Goal: Task Accomplishment & Management: Manage account settings

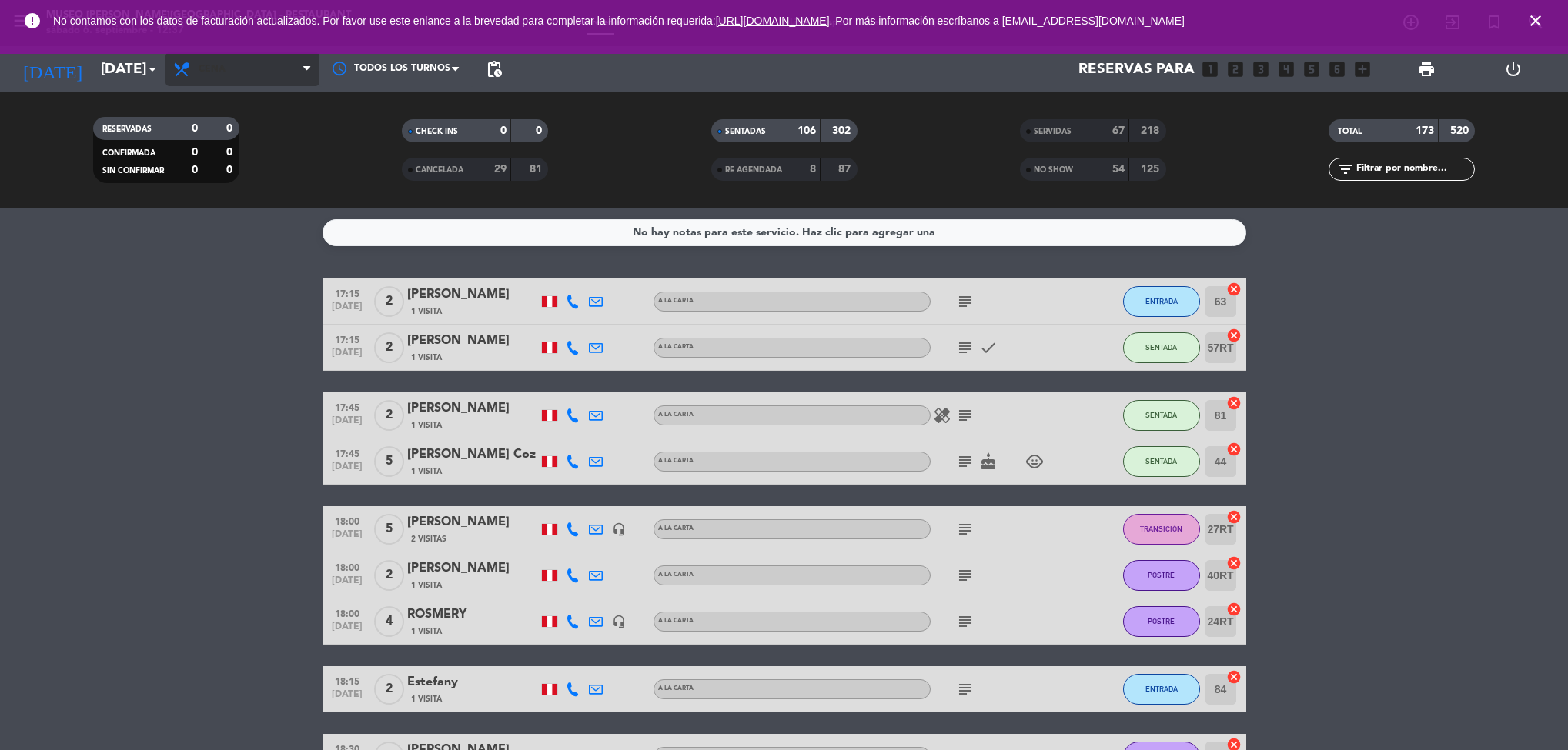
click at [254, 72] on span "Cena" at bounding box center [243, 69] width 154 height 34
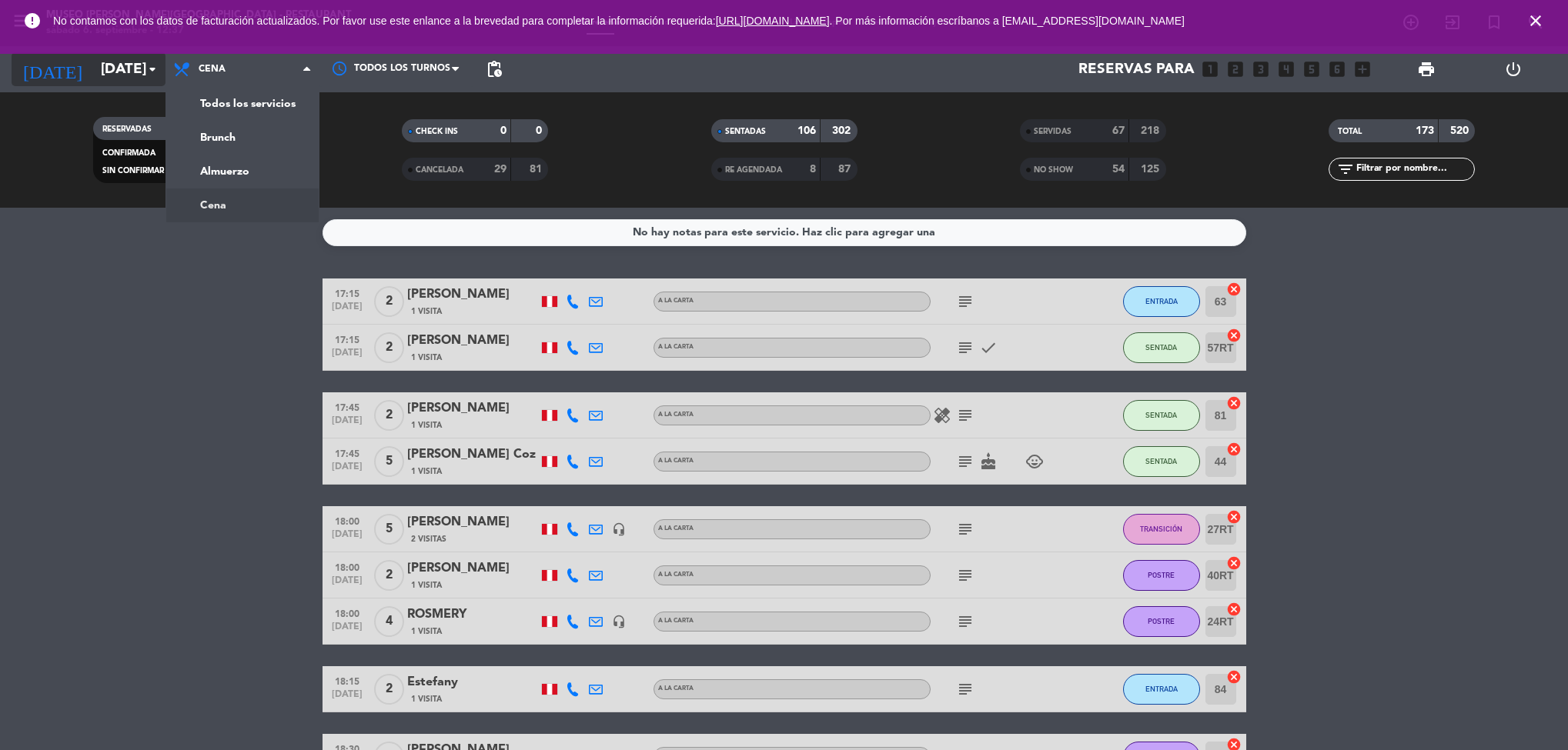
click at [123, 74] on input "[DATE]" at bounding box center [186, 69] width 185 height 32
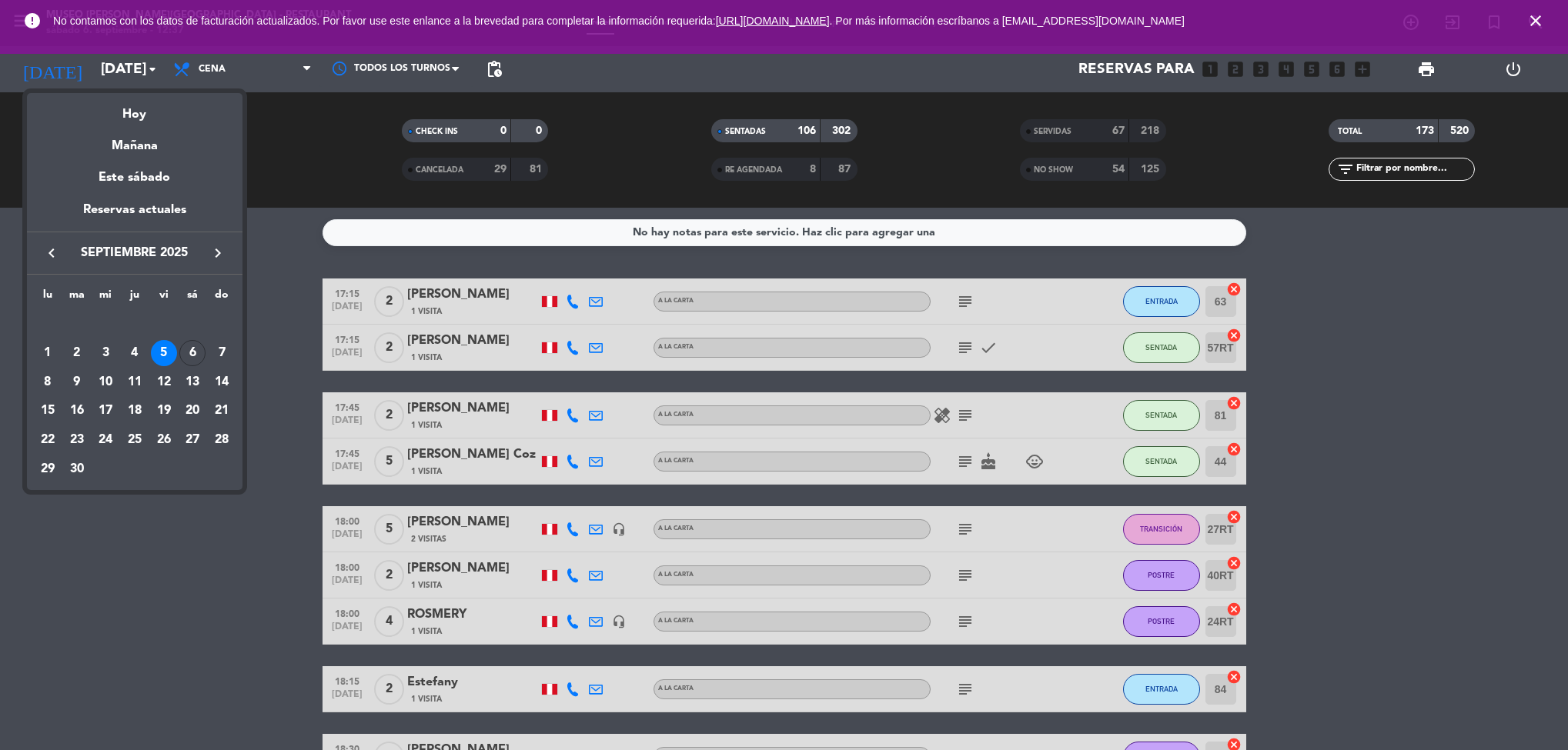
click at [203, 349] on div "6" at bounding box center [193, 353] width 26 height 26
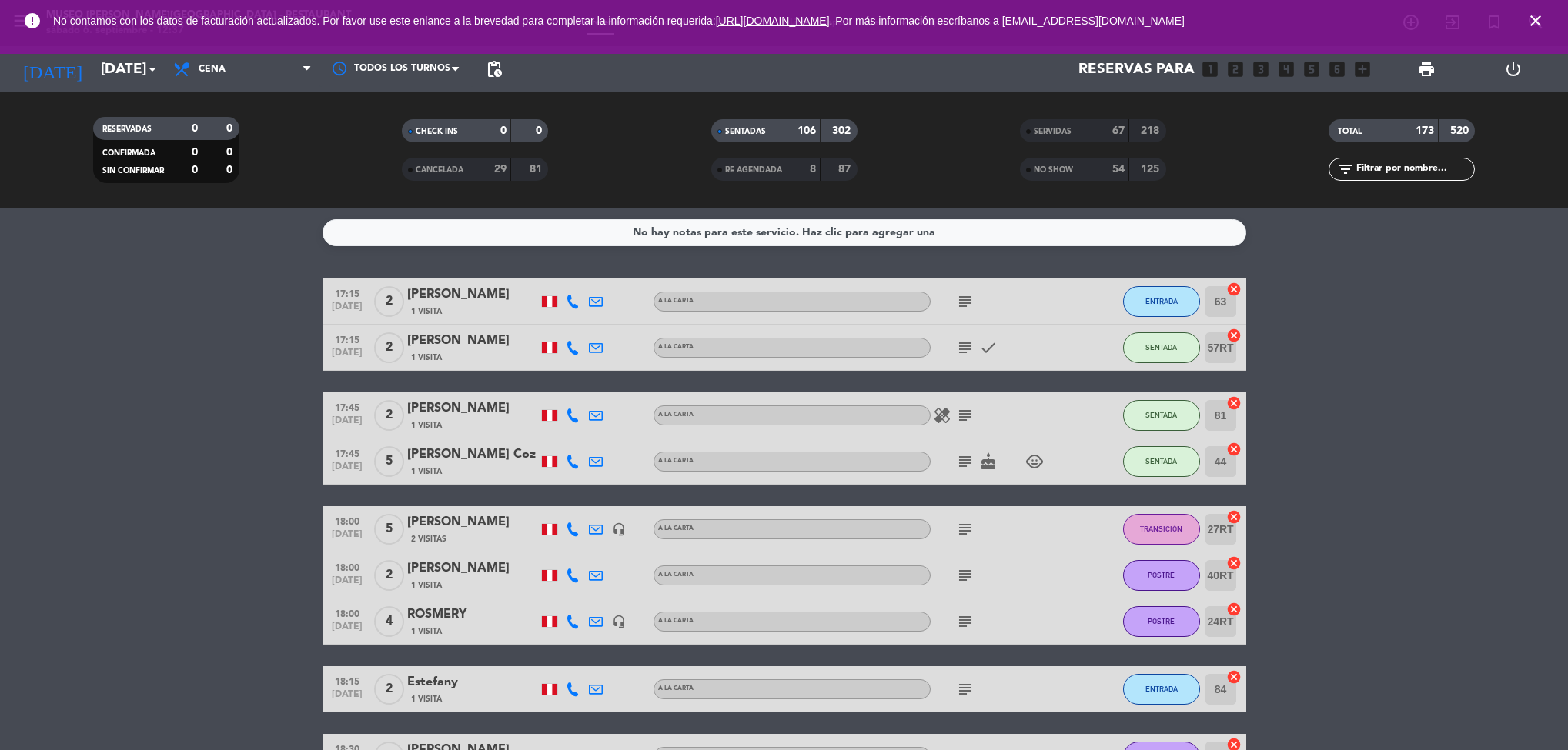
type input "[DATE]"
click at [254, 79] on span "Cena" at bounding box center [243, 69] width 154 height 34
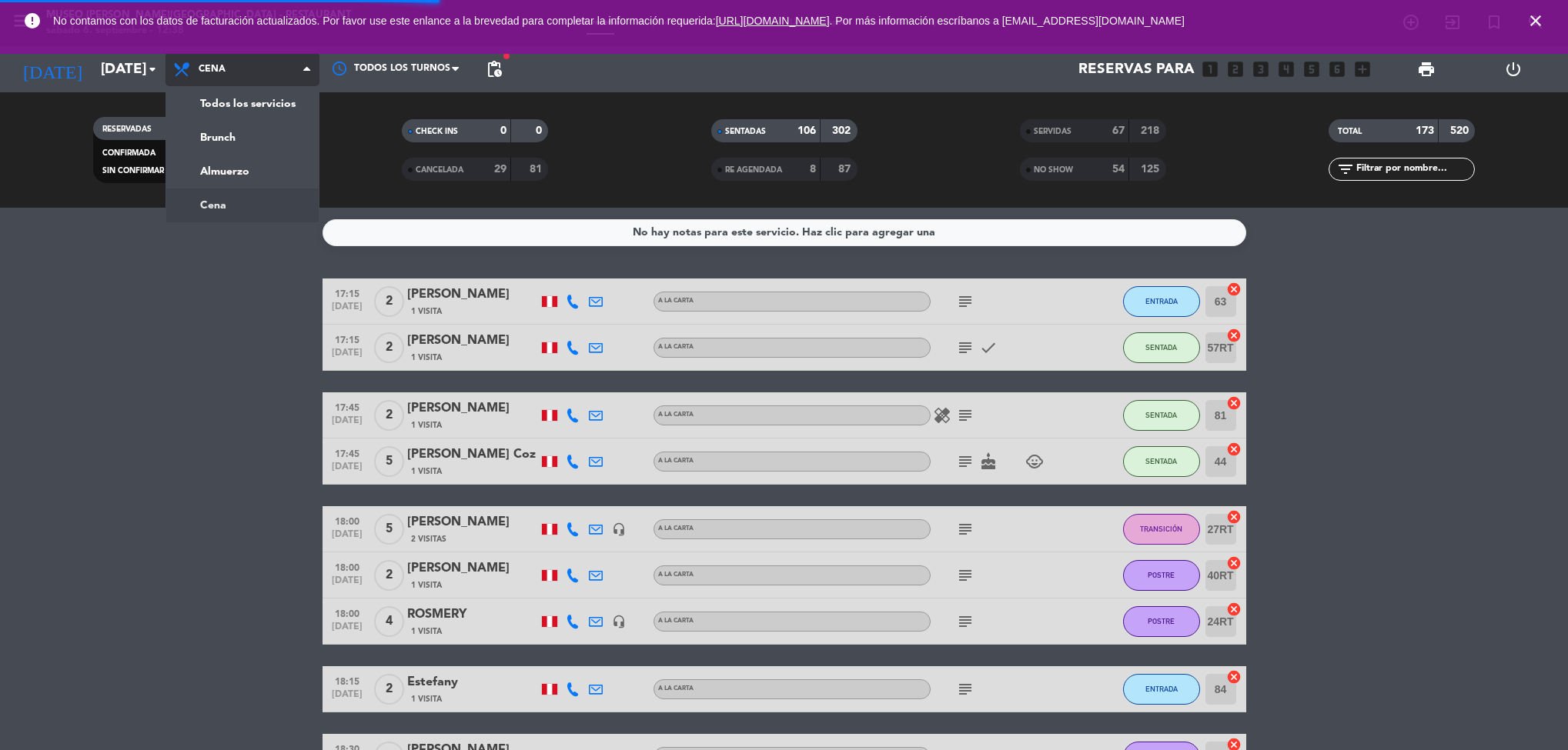
click at [269, 173] on div "menu [GEOGRAPHIC_DATA][PERSON_NAME] - Restaurant [DATE] 6. septiembre - 12:38 M…" at bounding box center [784, 104] width 1568 height 208
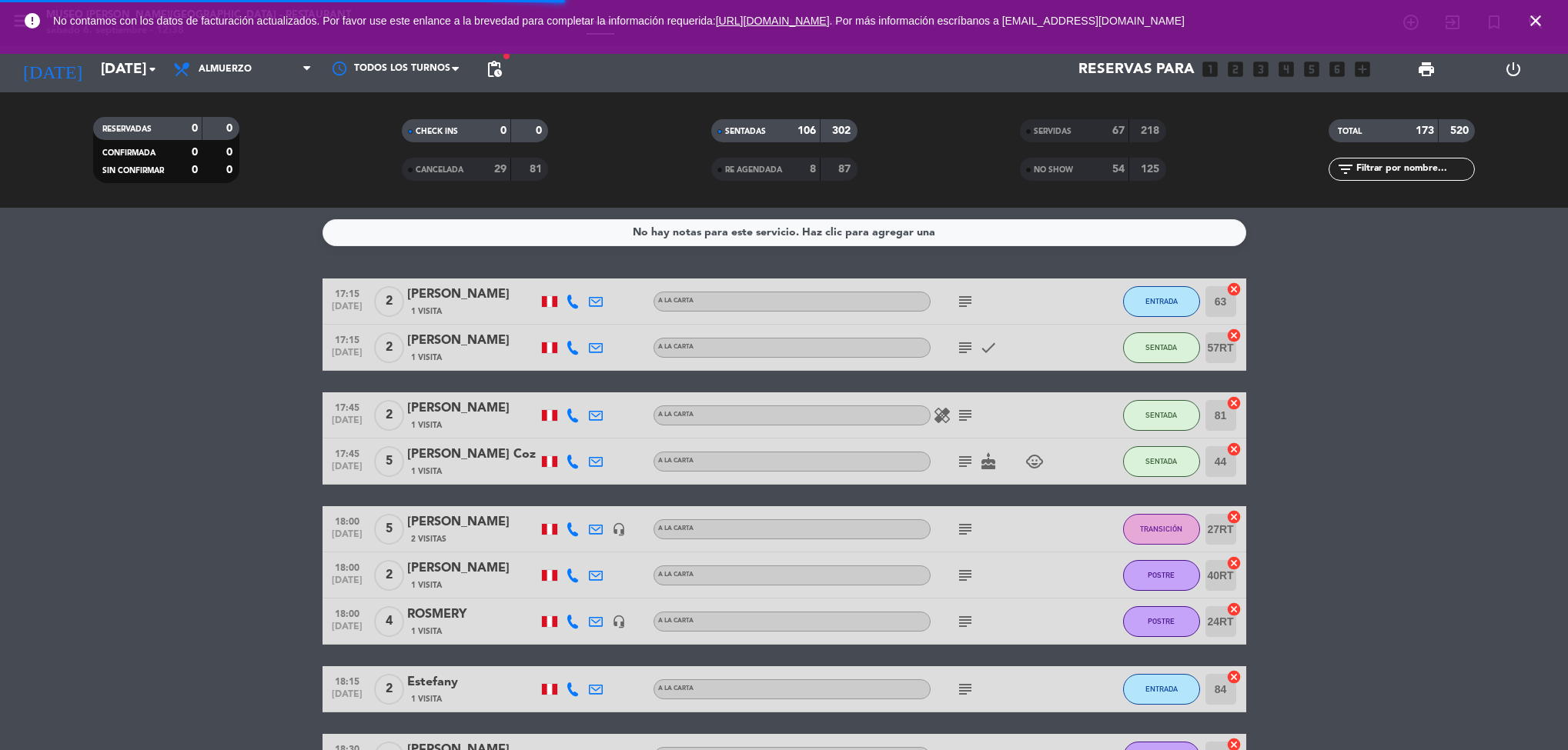
click at [1567, 19] on html "close × Museo [PERSON_NAME] Café - Restaurant × chrome_reader_mode Listado de R…" at bounding box center [784, 375] width 1568 height 750
click at [1546, 31] on span "close" at bounding box center [1535, 21] width 41 height 41
click at [1547, 28] on span "close" at bounding box center [1535, 21] width 41 height 41
click at [1555, 32] on div "error No contamos con los datos de facturación actualizados. Por favor use este…" at bounding box center [784, 21] width 1568 height 41
click at [1545, 22] on span "close" at bounding box center [1535, 21] width 41 height 41
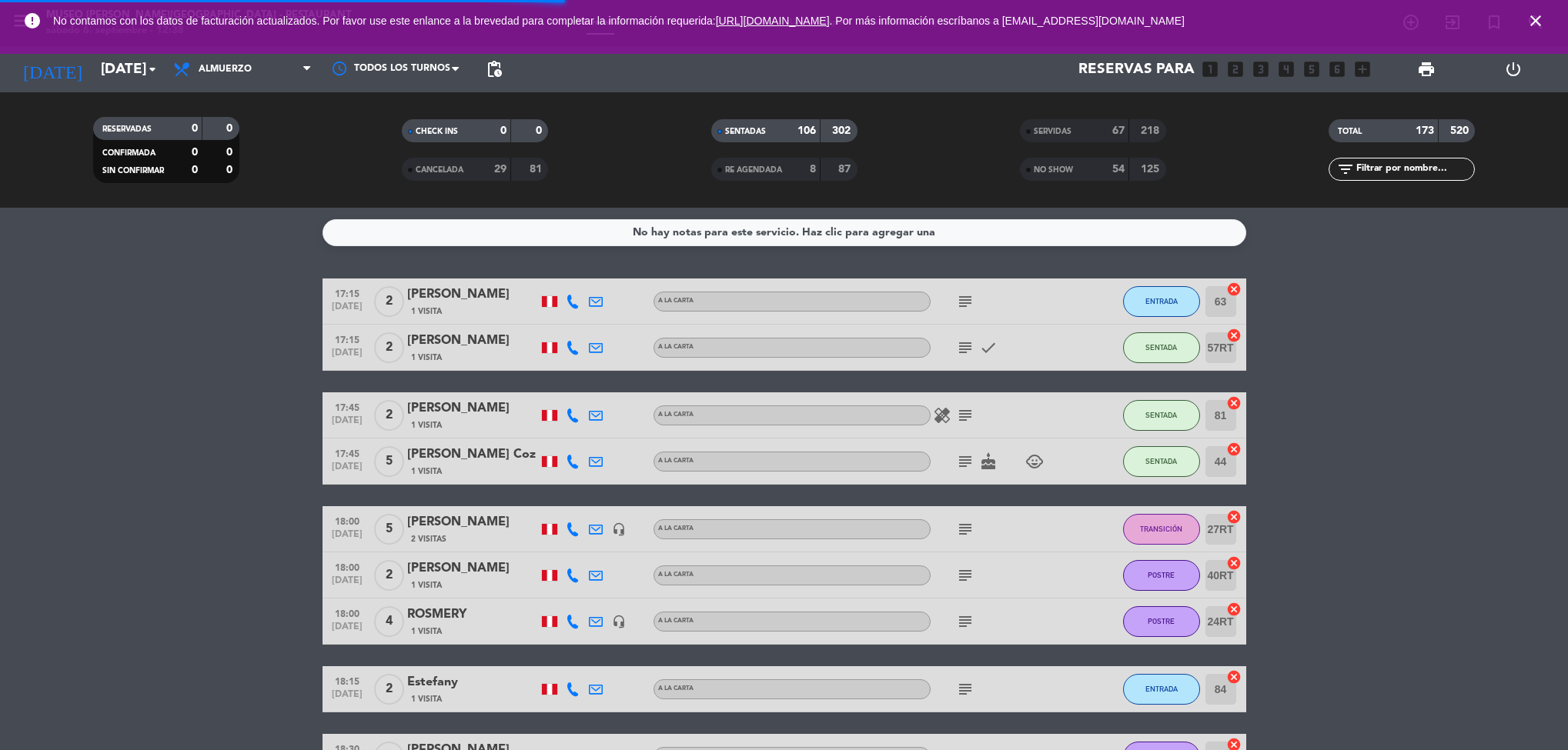
click at [1542, 18] on icon "close" at bounding box center [1535, 20] width 18 height 18
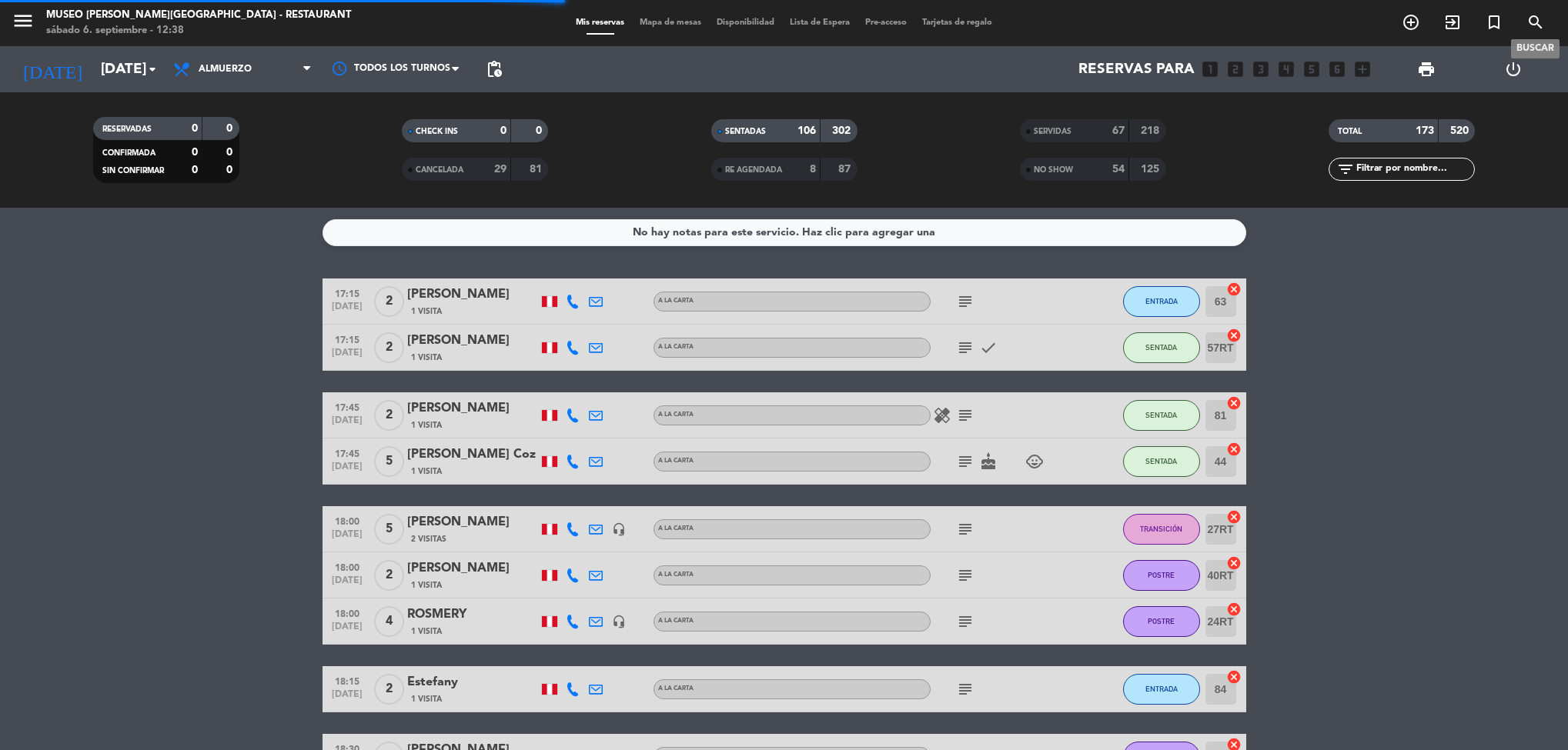
click at [1543, 23] on span "search" at bounding box center [1535, 22] width 41 height 26
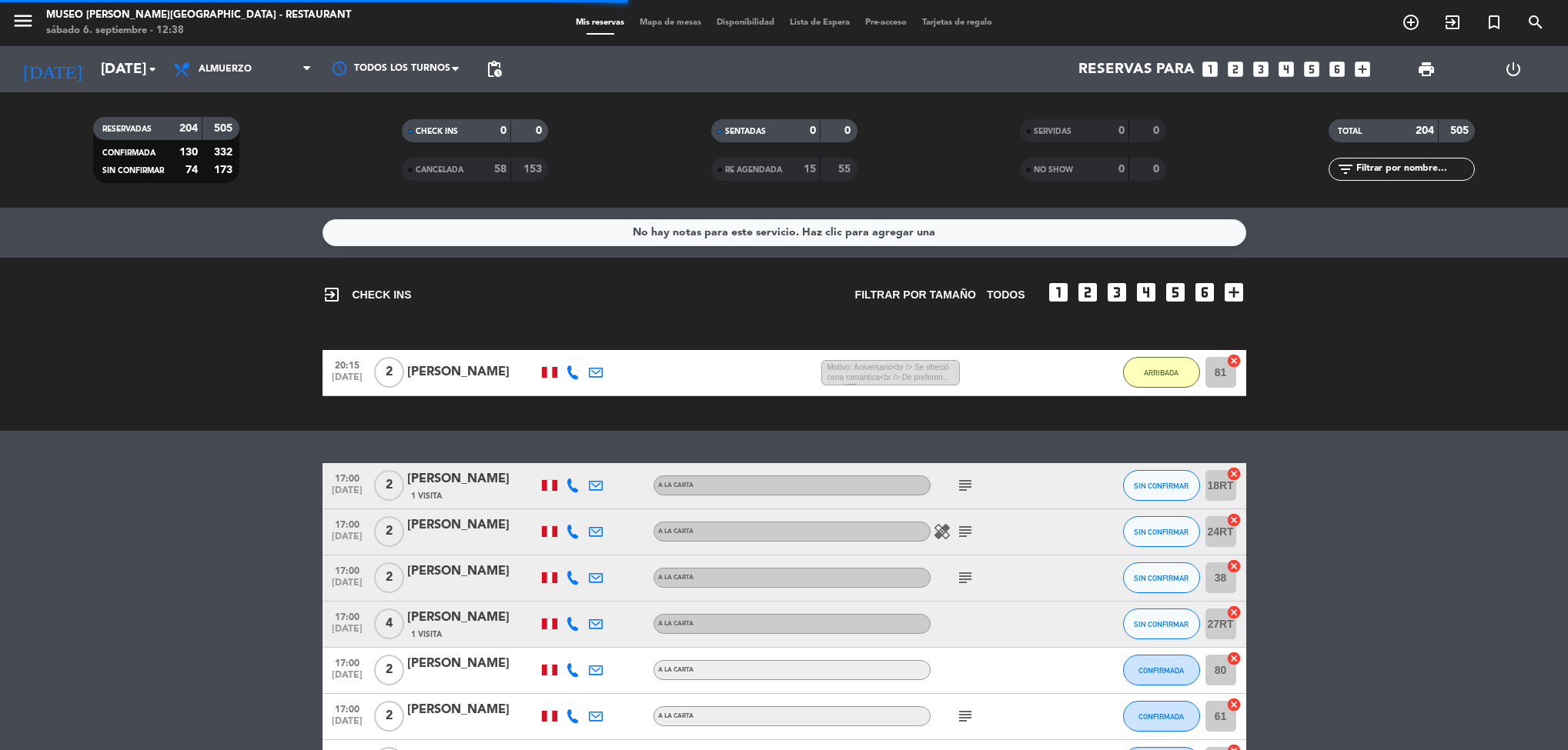
click at [666, 32] on div "search close Ingrese arriba un Nombre, Teléfono, o Email." at bounding box center [784, 375] width 1568 height 750
click at [661, 17] on div "search close Ingrese arriba un Nombre, Teléfono, o Email." at bounding box center [784, 375] width 1568 height 750
click at [672, 16] on div "search close Ingrese arriba un Nombre, Teléfono, o Email." at bounding box center [784, 375] width 1568 height 750
click at [1032, 255] on icon "close" at bounding box center [1026, 249] width 55 height 55
click at [663, 39] on div "menu [GEOGRAPHIC_DATA][PERSON_NAME] - Restaurant [DATE] 6. septiembre - 12:38 M…" at bounding box center [784, 22] width 1568 height 46
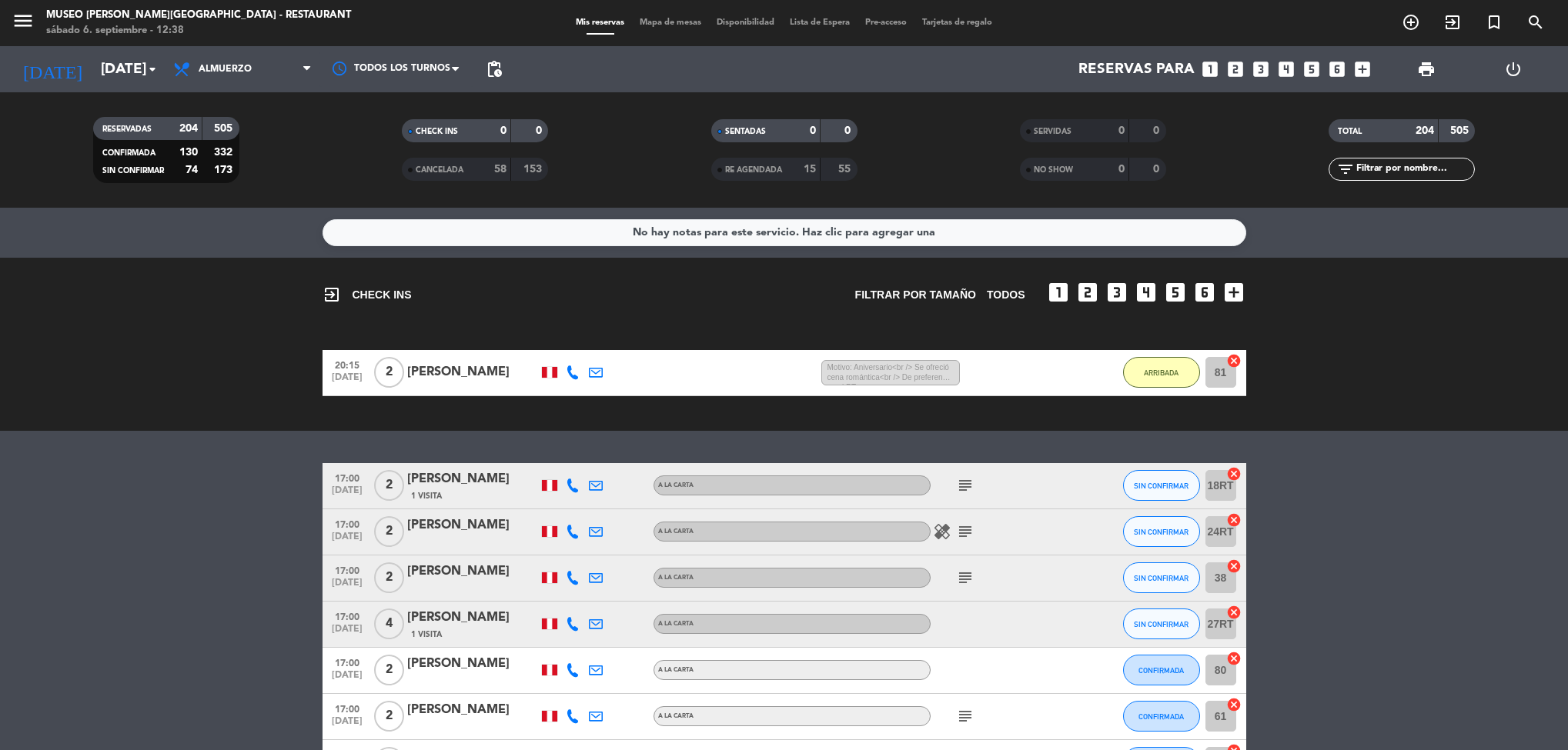
click at [666, 35] on div "menu [GEOGRAPHIC_DATA][PERSON_NAME] - Restaurant [DATE] 6. septiembre - 12:38 M…" at bounding box center [784, 22] width 1568 height 46
click at [670, 28] on div "Mis reservas Mapa de mesas Disponibilidad Lista de Espera Pre-acceso Tarjetas d…" at bounding box center [784, 23] width 432 height 14
click at [668, 19] on span "Mapa de mesas" at bounding box center [670, 22] width 77 height 9
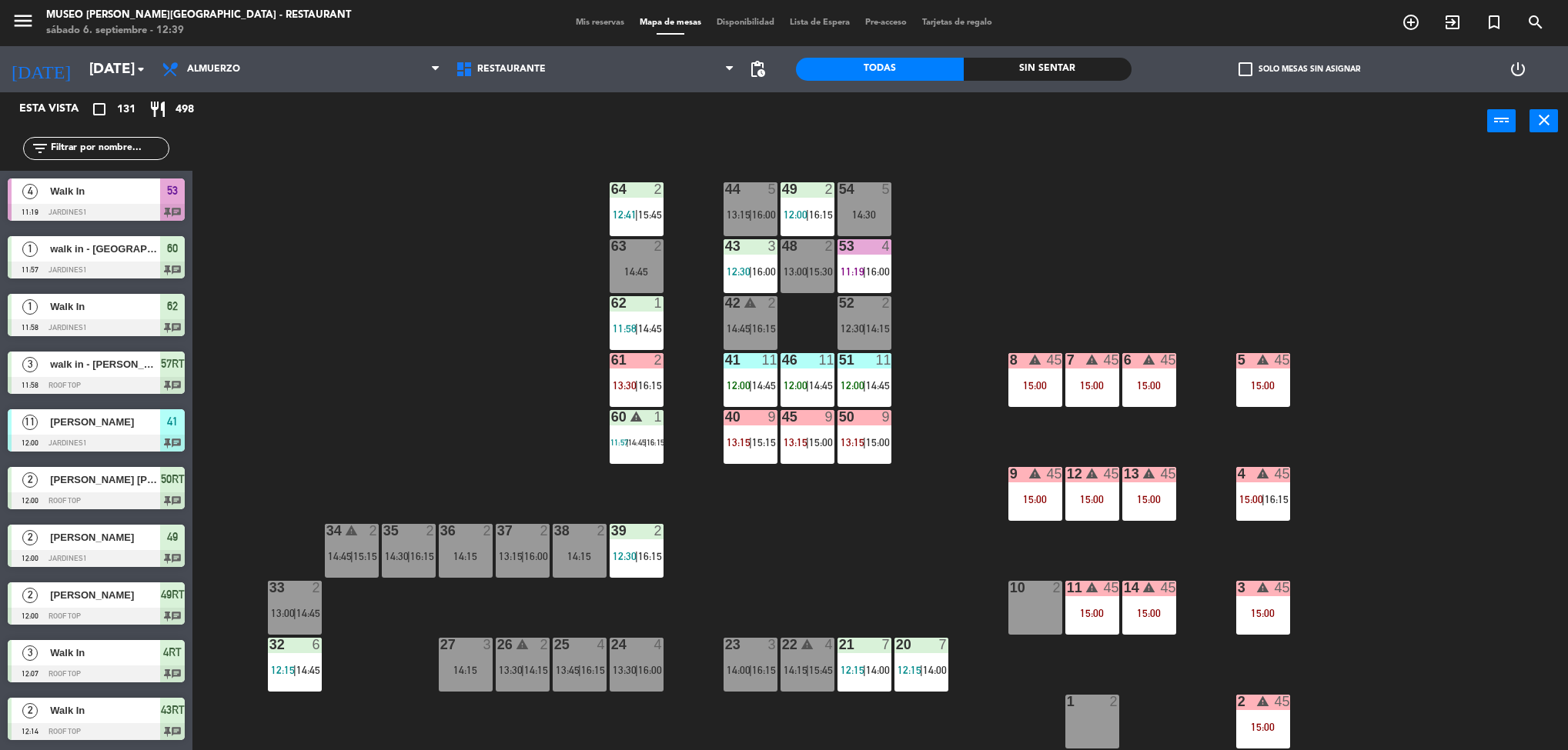
click at [762, 536] on div "44 5 13:15 | 16:00 49 2 12:00 | 16:15 54 5 14:30 64 2 12:41 | 15:45 48 2 13:00 …" at bounding box center [888, 454] width 1360 height 600
click at [850, 573] on div "44 5 13:15 | 16:00 49 2 12:00 | 16:15 54 5 14:30 64 2 12:41 | 15:45 48 2 13:00 …" at bounding box center [888, 454] width 1360 height 600
click at [1169, 610] on div "15:00" at bounding box center [1149, 613] width 54 height 10
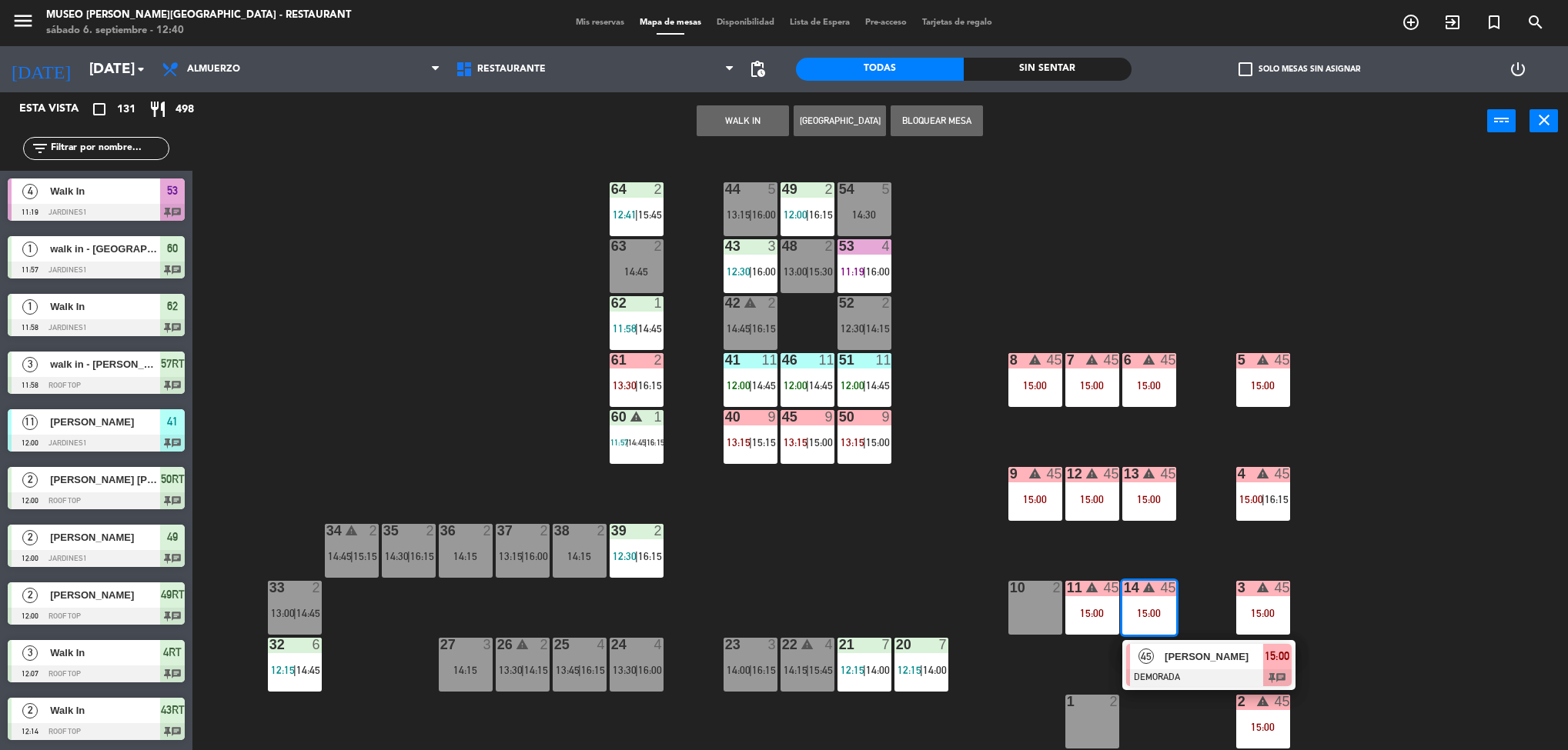
click at [1231, 661] on div "45 [PERSON_NAME] DEMORADA 15:00 chat" at bounding box center [1208, 665] width 196 height 50
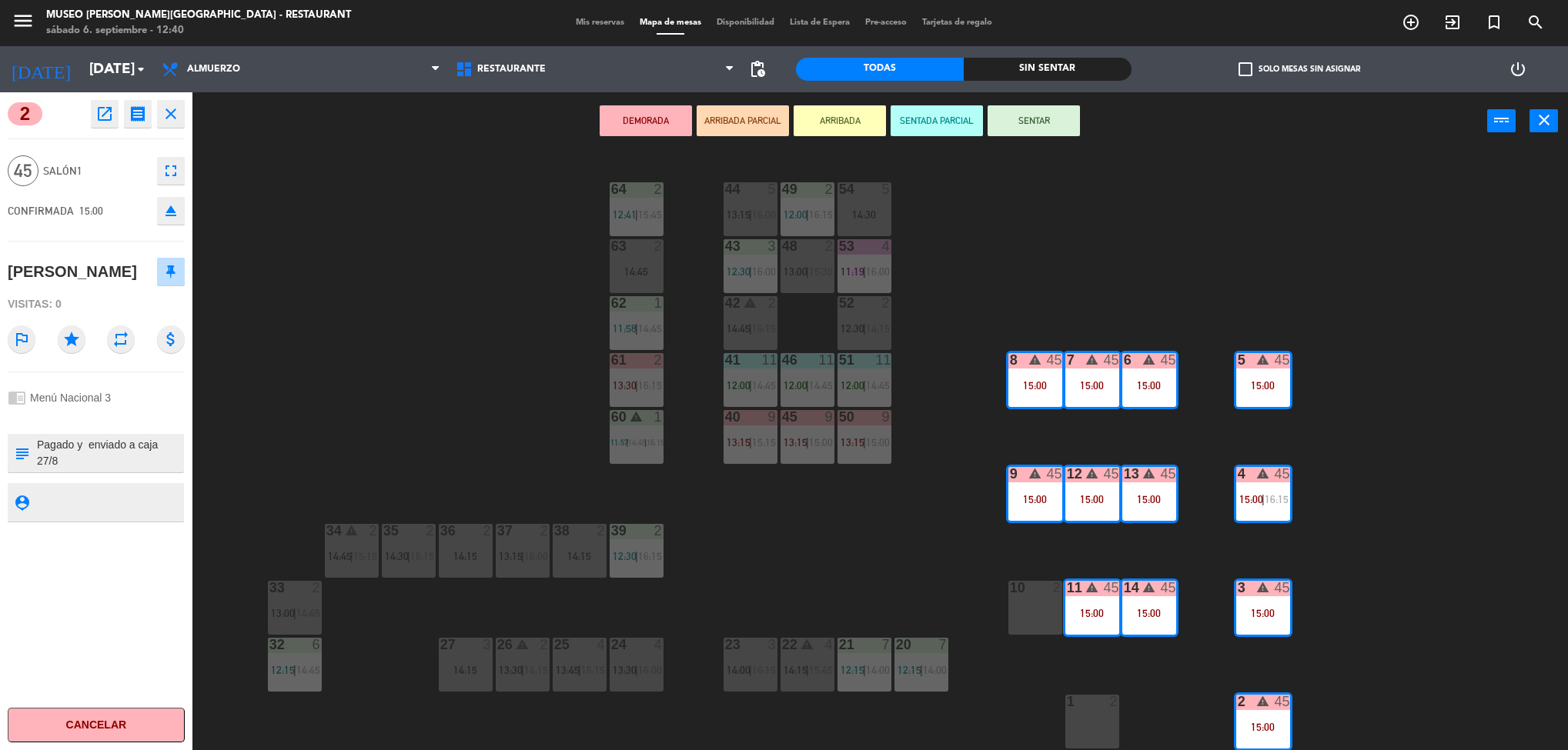
click at [116, 123] on div "open_in_new receipt 3:00 PM [DATE] personas [PERSON_NAME] Mesa 2+3+4+5+6+7+8+9+…" at bounding box center [135, 114] width 99 height 28
click at [96, 118] on icon "open_in_new" at bounding box center [104, 113] width 18 height 18
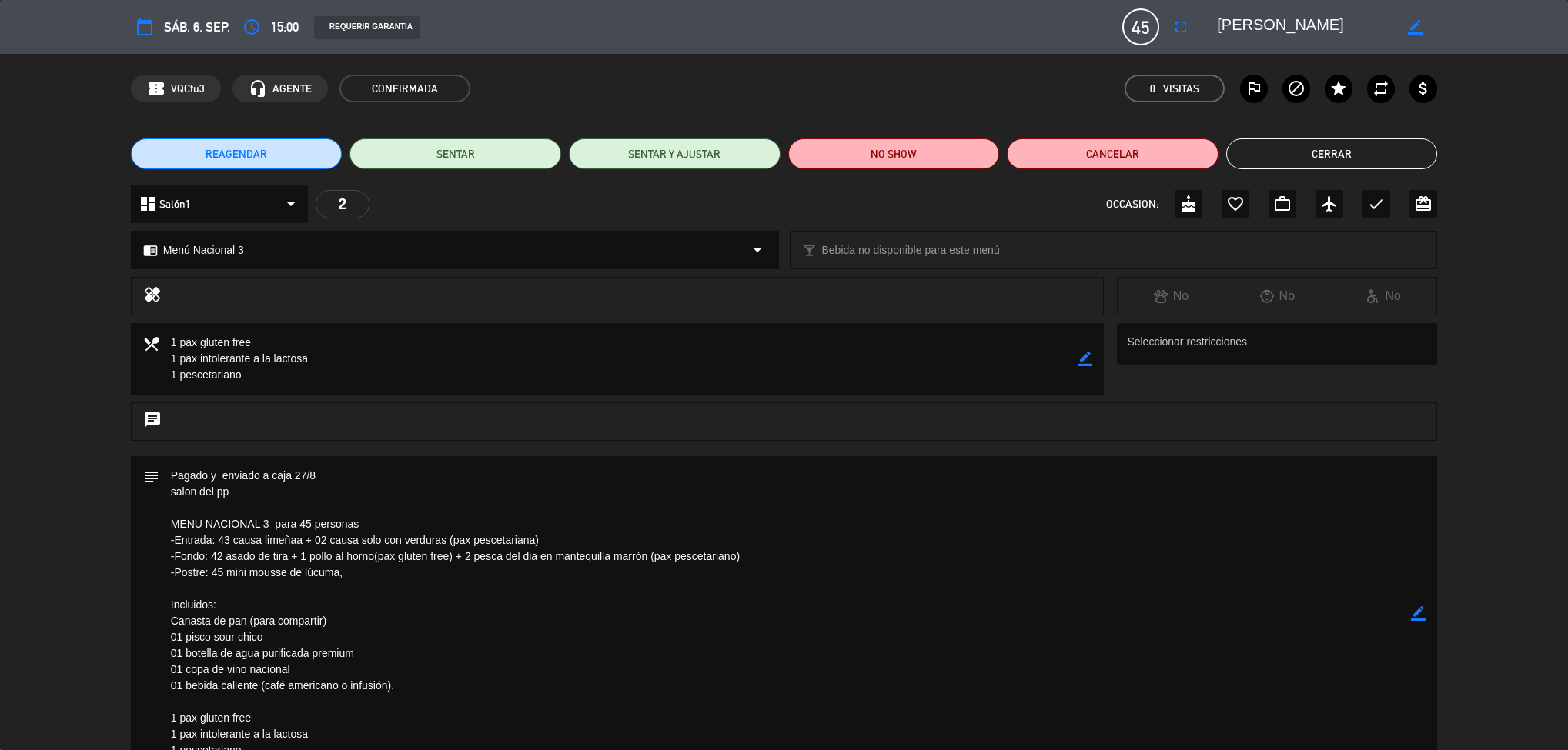
click at [952, 490] on textarea at bounding box center [786, 614] width 1252 height 314
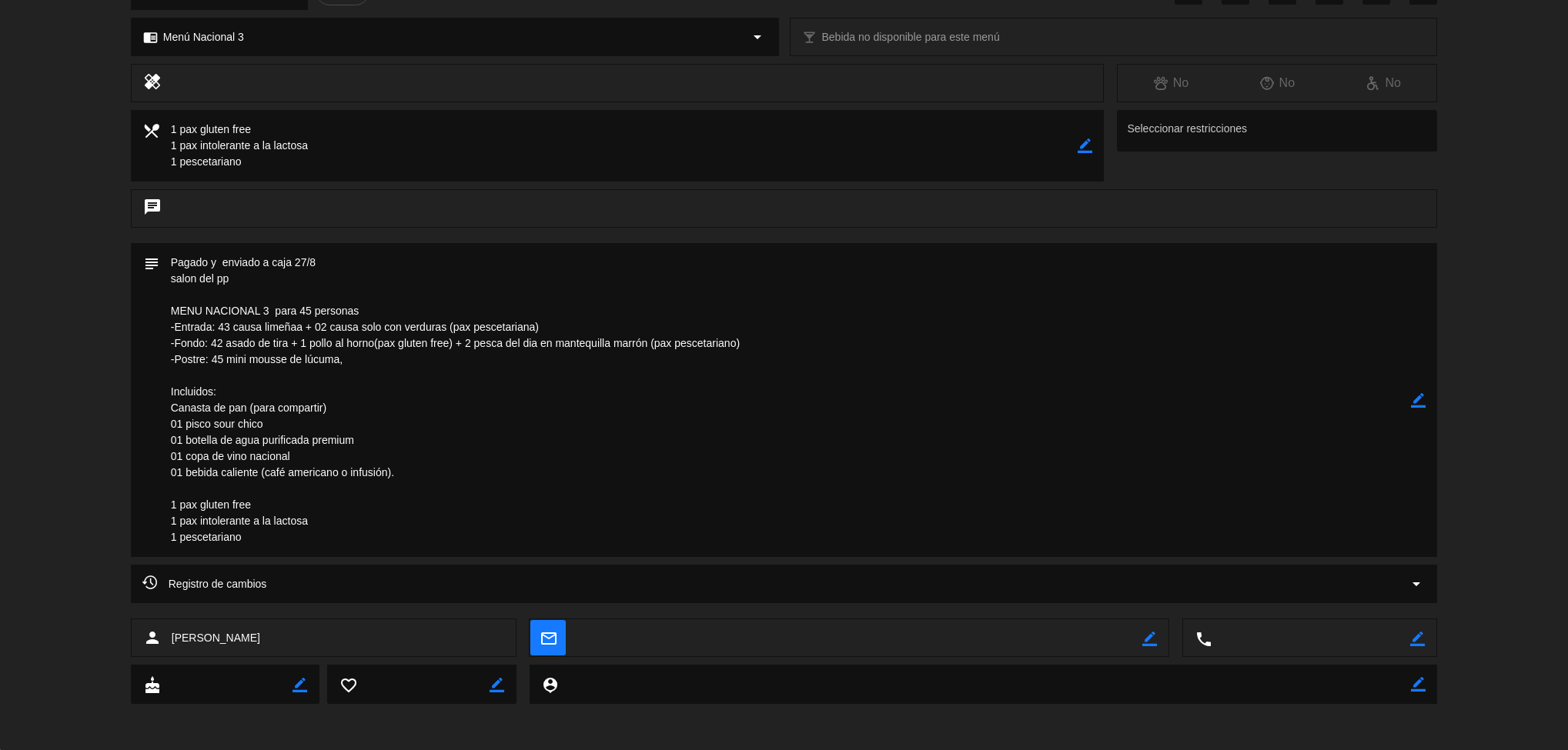
drag, startPoint x: 968, startPoint y: 665, endPoint x: 972, endPoint y: 790, distance: 125.1
click at [972, 749] on html "close × Museo [PERSON_NAME] Café - Restaurant × chrome_reader_mode Listado de R…" at bounding box center [784, 375] width 1568 height 750
click at [586, 420] on textarea at bounding box center [786, 400] width 1252 height 314
click at [1049, 506] on textarea at bounding box center [786, 400] width 1252 height 314
click at [1063, 540] on textarea at bounding box center [786, 400] width 1252 height 314
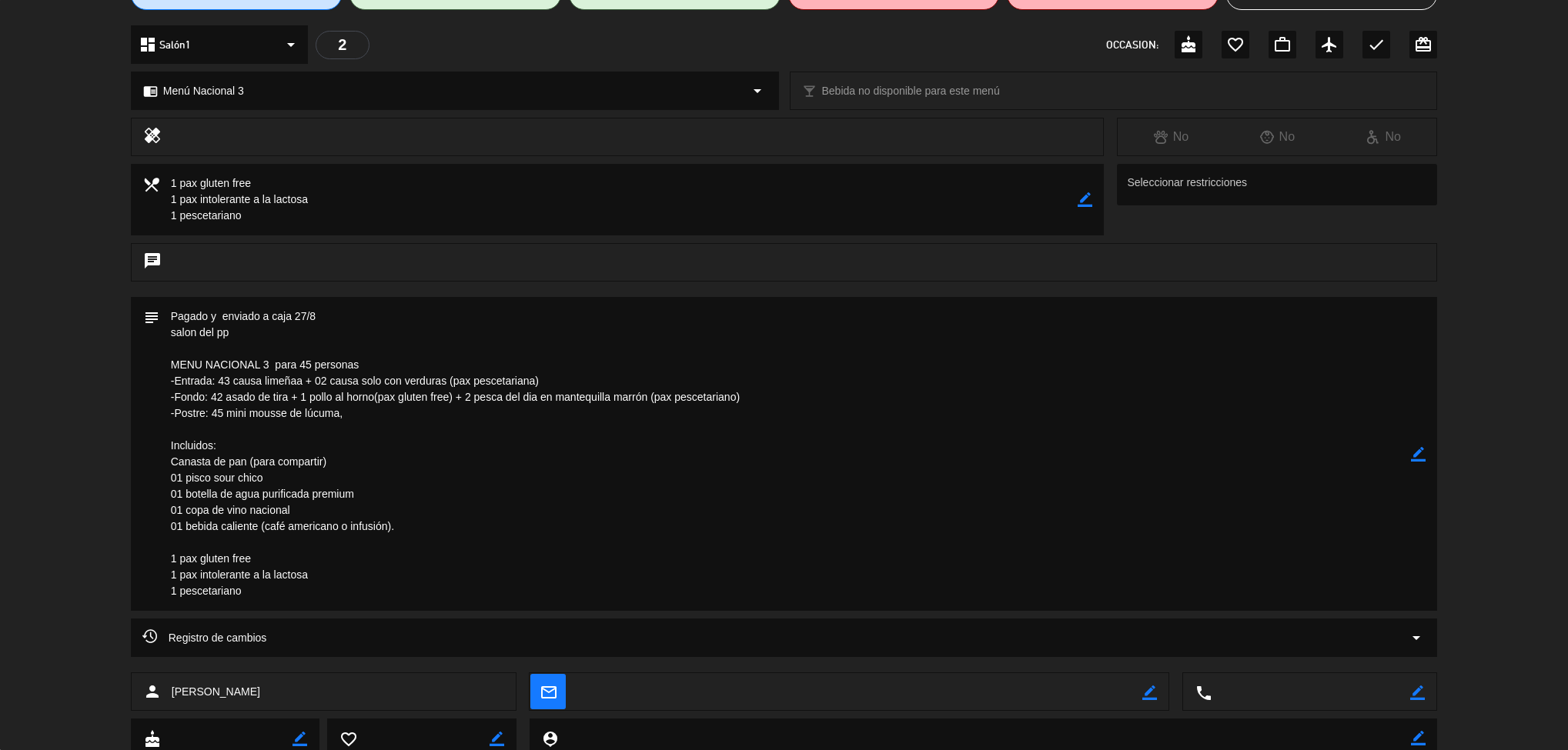
drag, startPoint x: 1065, startPoint y: 188, endPoint x: 1040, endPoint y: 11, distance: 178.8
click at [1040, 11] on div "calendar_today sáb. 6, sep. access_time 15:00 REQUERIR GARANTÍA 45 [PERSON_NAME…" at bounding box center [784, 375] width 1568 height 750
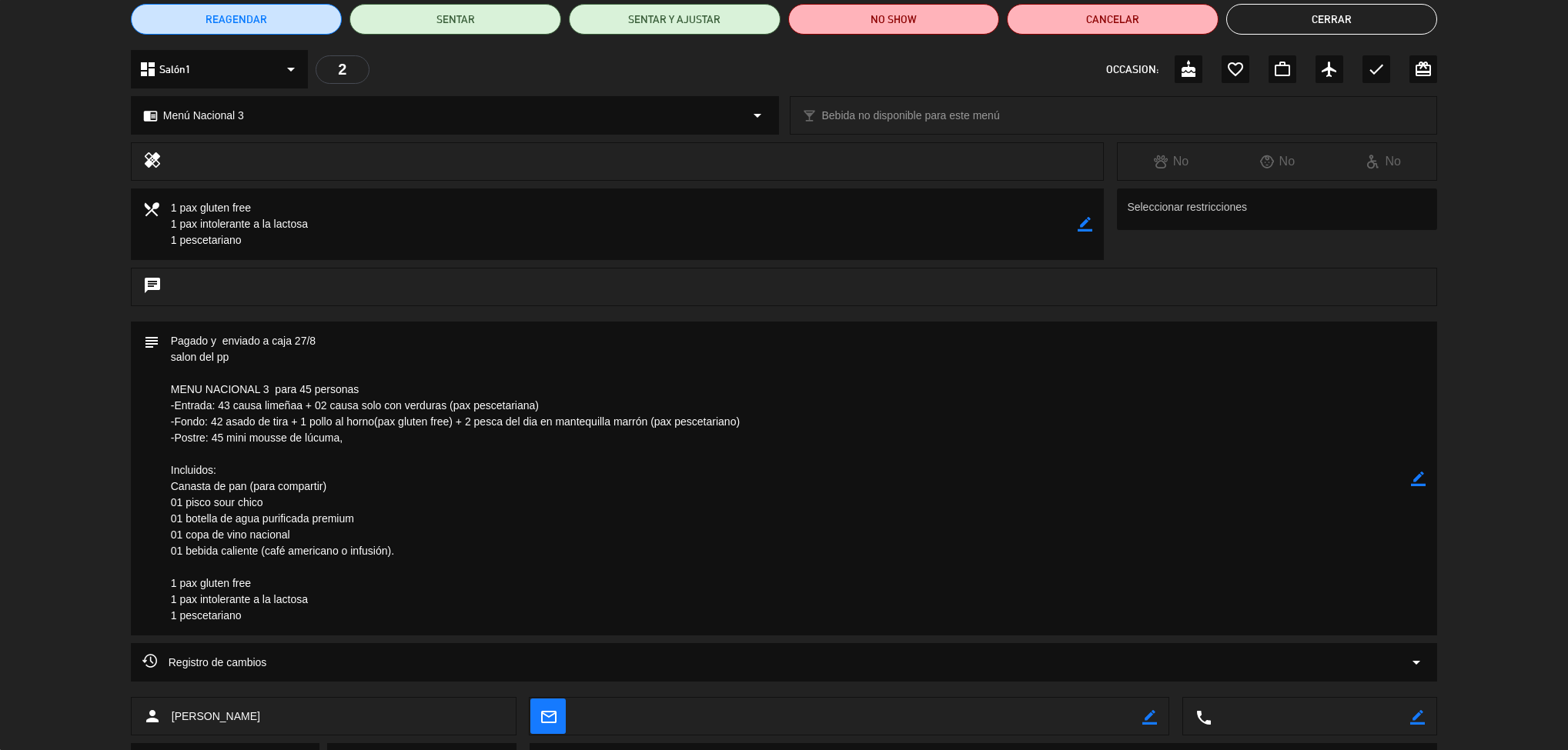
click at [1072, 538] on textarea at bounding box center [786, 479] width 1252 height 314
click at [1347, 22] on button "Cerrar" at bounding box center [1331, 19] width 212 height 31
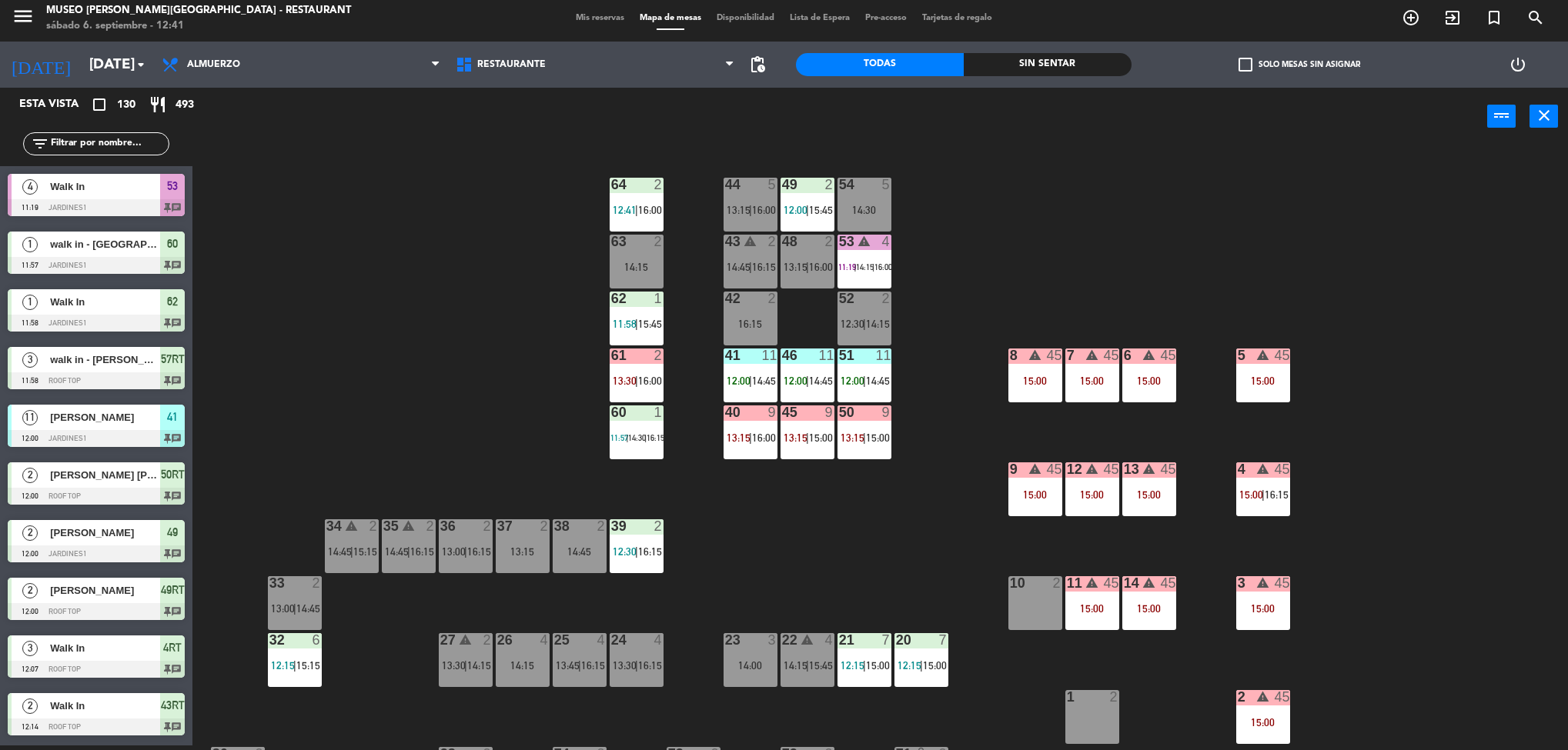
scroll to position [497, 0]
